Goal: Transaction & Acquisition: Purchase product/service

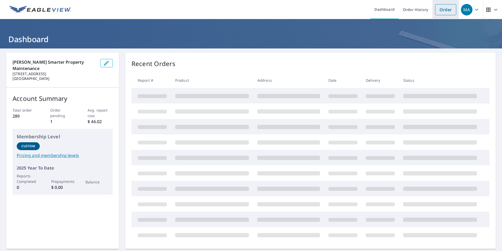
click at [442, 8] on link "Order" at bounding box center [445, 9] width 21 height 11
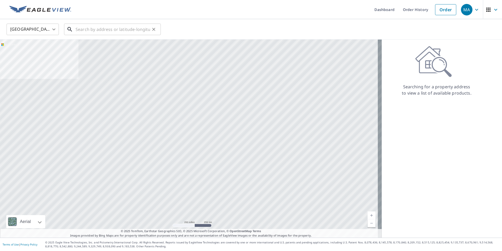
click at [116, 33] on input "text" at bounding box center [113, 29] width 75 height 15
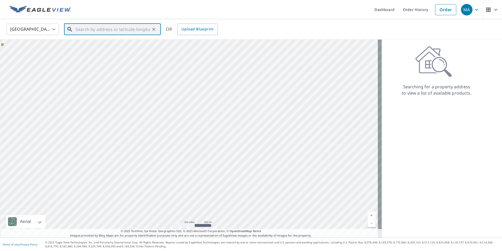
paste input "[STREET_ADDRESS]"
click at [113, 48] on p "Marietta, GA 30064" at bounding box center [116, 50] width 82 height 5
type input "[STREET_ADDRESS]"
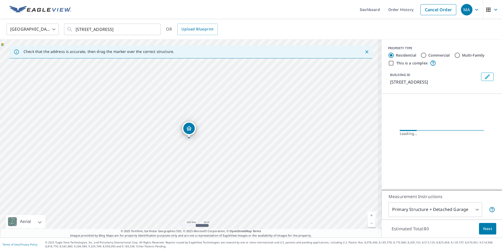
scroll to position [0, 0]
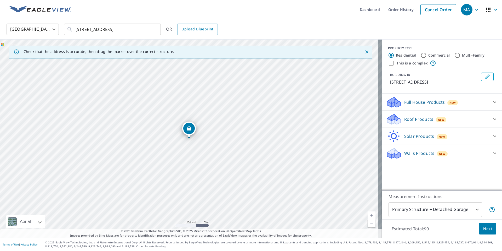
click at [47, 9] on img at bounding box center [40, 10] width 62 height 8
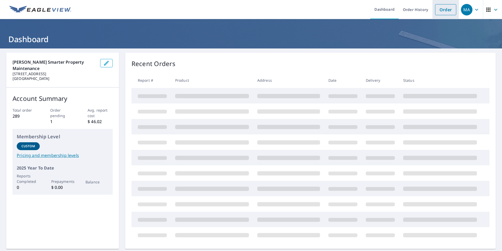
click at [438, 9] on link "Order" at bounding box center [445, 9] width 21 height 11
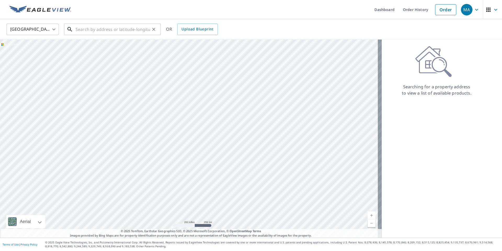
click at [119, 25] on input "text" at bounding box center [113, 29] width 75 height 15
paste input "[STREET_ADDRESS]"
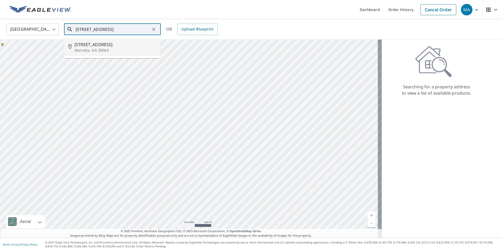
click at [118, 48] on p "Marietta, GA 30064" at bounding box center [116, 50] width 82 height 5
type input "[STREET_ADDRESS]"
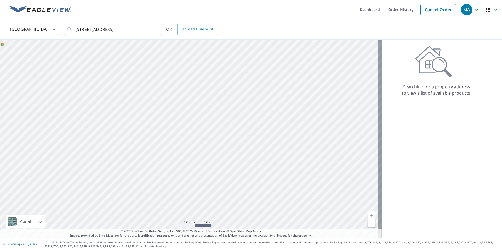
scroll to position [0, 0]
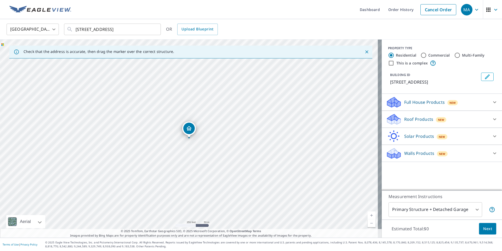
click at [420, 122] on p "Roof Products" at bounding box center [419, 119] width 29 height 6
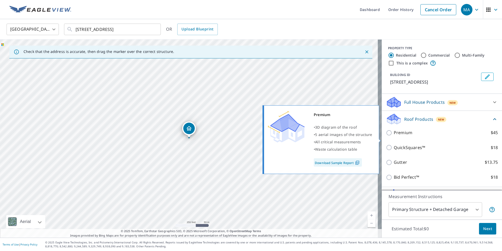
click at [420, 136] on label "Premium $45" at bounding box center [446, 132] width 104 height 7
click at [394, 136] on input "Premium $45" at bounding box center [390, 133] width 8 height 6
checkbox input "true"
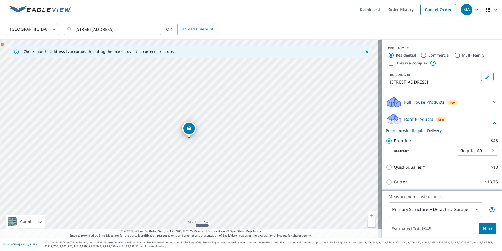
click at [486, 225] on span "Next" at bounding box center [488, 228] width 9 height 7
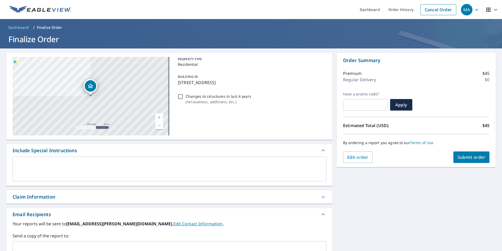
click at [464, 157] on span "Submit order" at bounding box center [472, 157] width 28 height 6
